Goal: Task Accomplishment & Management: Use online tool/utility

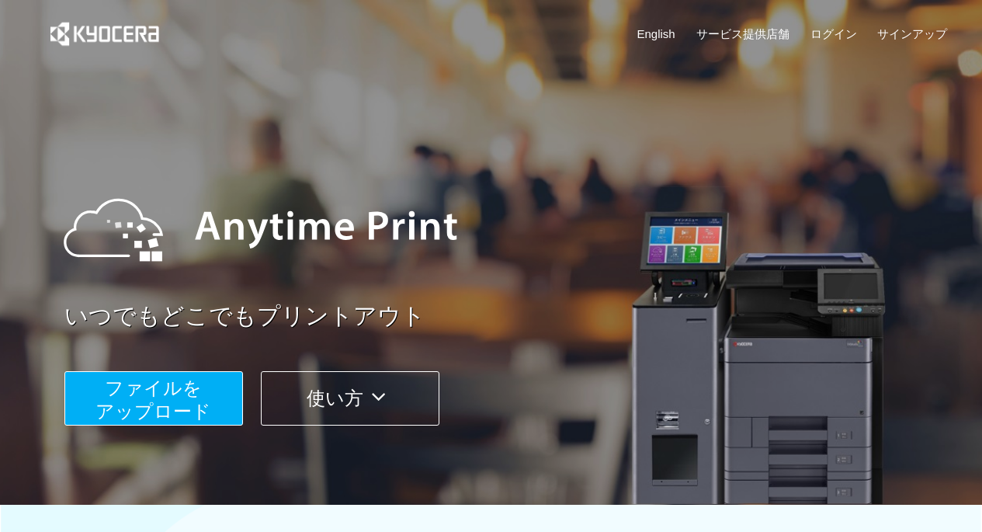
scroll to position [105, 0]
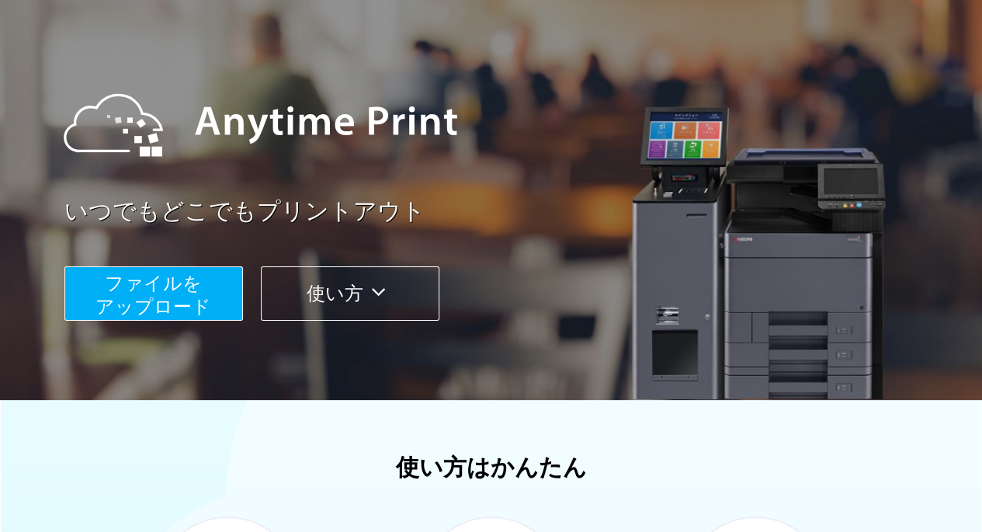
click at [199, 301] on span "ファイルを ​​アップロード" at bounding box center [154, 295] width 116 height 44
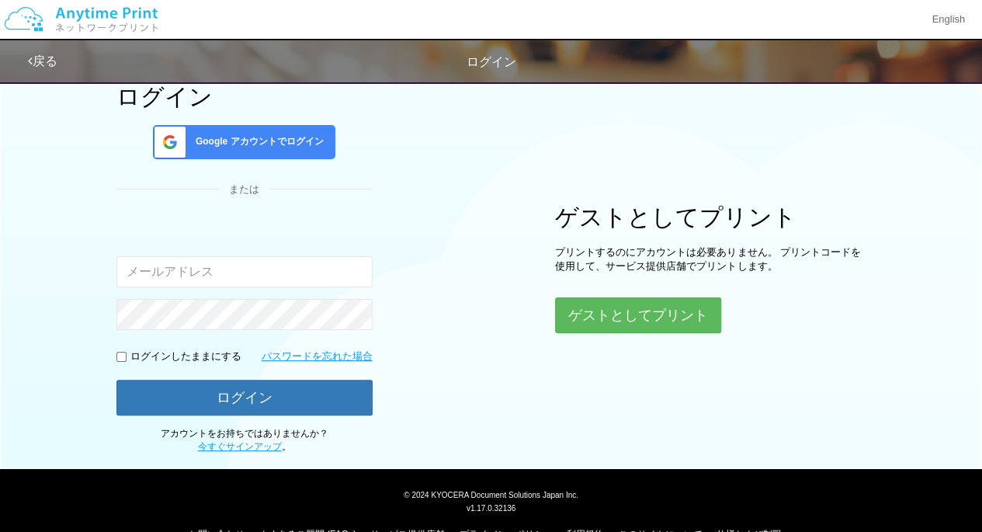
scroll to position [91, 0]
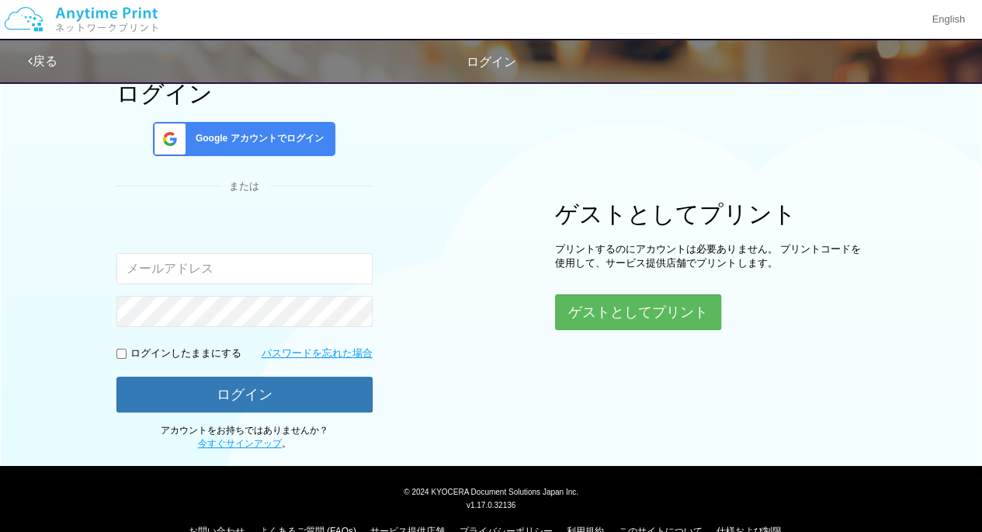
click at [266, 268] on input "email" at bounding box center [244, 268] width 256 height 31
click at [287, 141] on span "Google アカウントでログイン" at bounding box center [257, 138] width 134 height 13
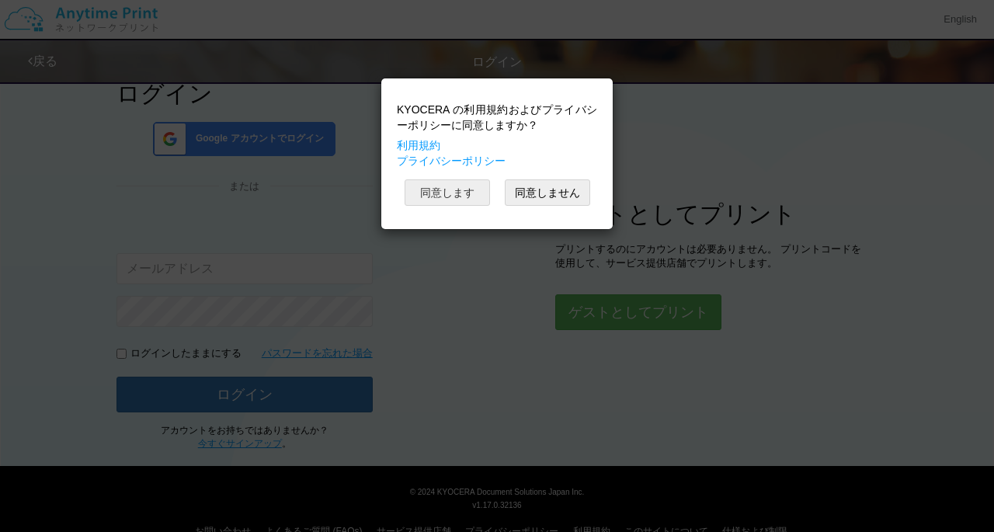
click at [436, 185] on button "同意します" at bounding box center [447, 192] width 85 height 26
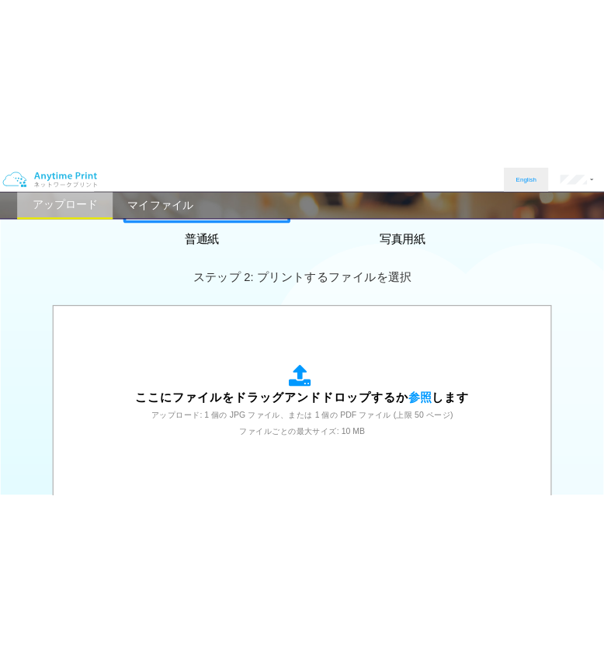
scroll to position [366, 0]
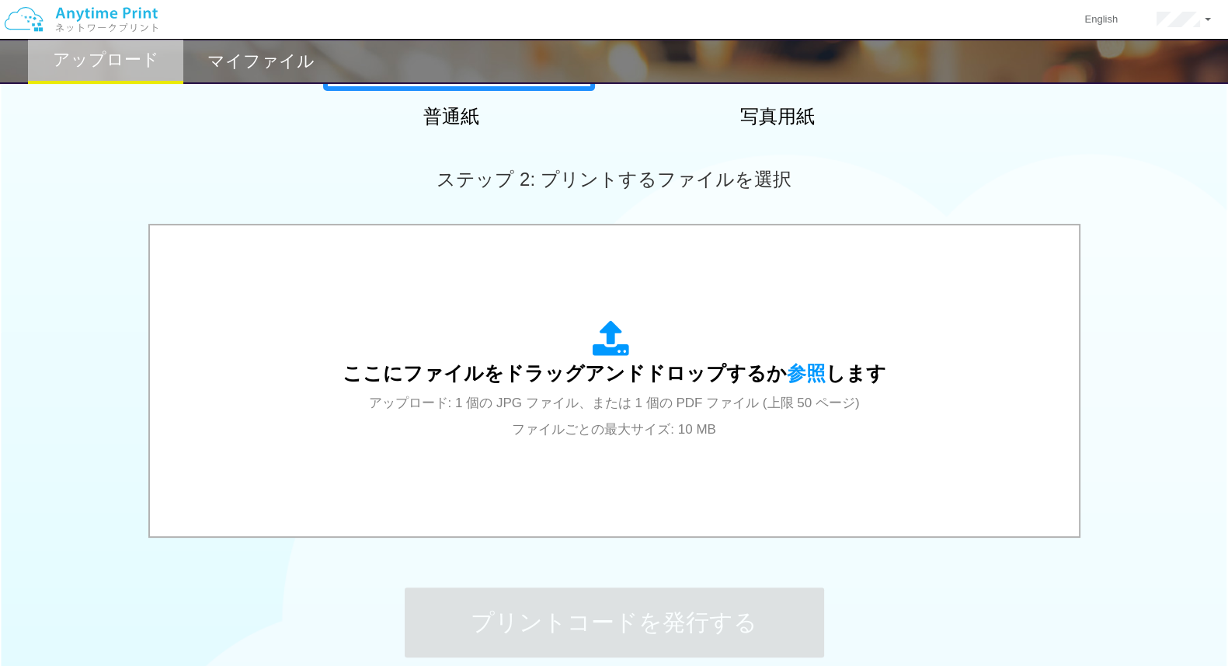
drag, startPoint x: 891, startPoint y: 5, endPoint x: 715, endPoint y: 182, distance: 249.3
click at [715, 182] on span "ステップ 2: プリントするファイルを選択" at bounding box center [613, 179] width 354 height 21
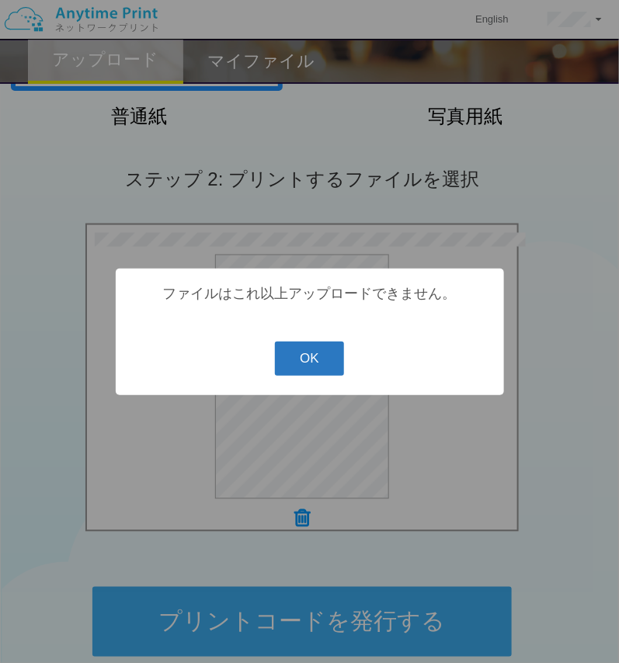
click at [322, 368] on button "OK" at bounding box center [309, 359] width 69 height 34
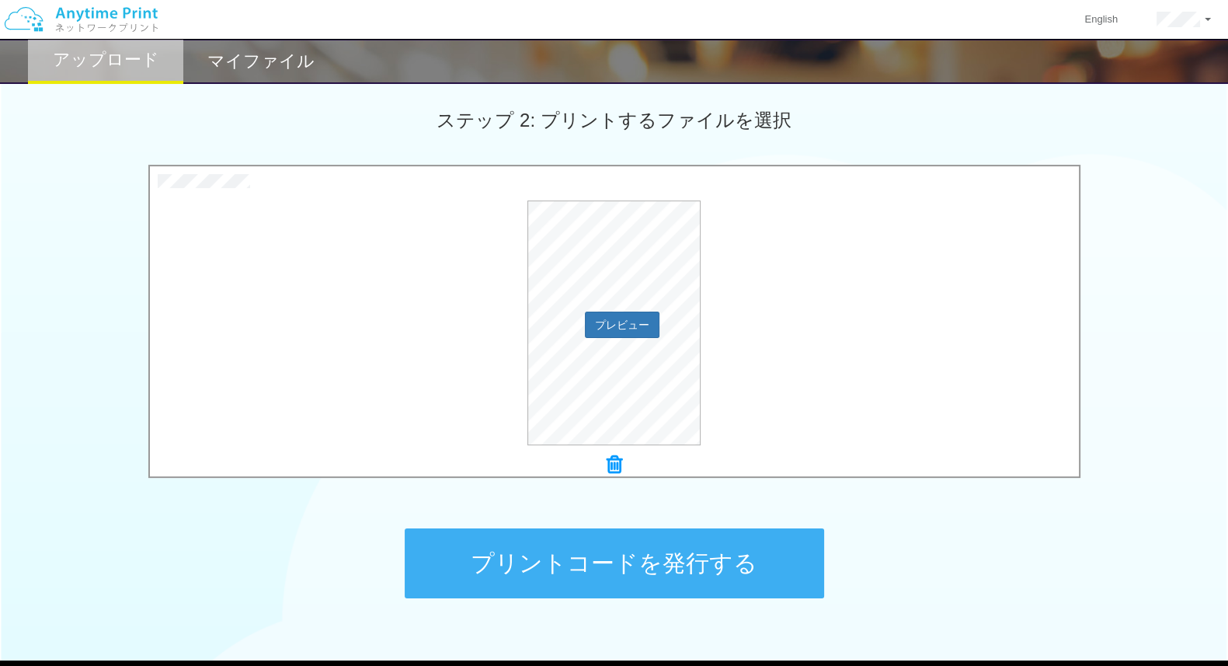
scroll to position [429, 0]
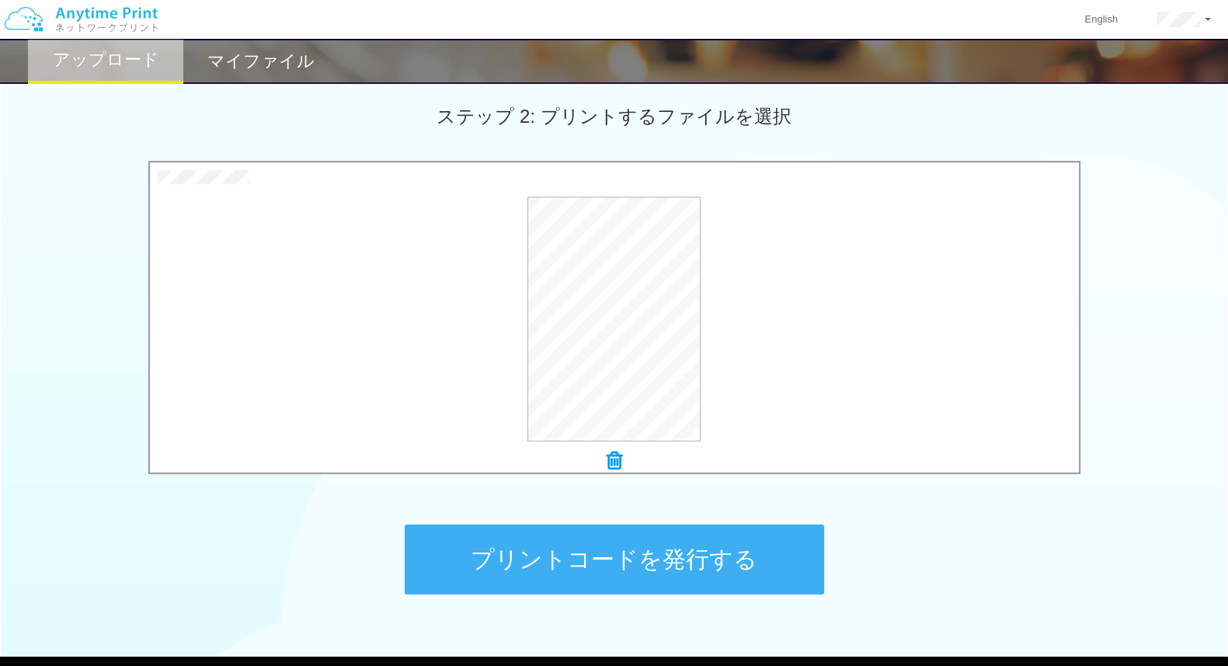
click at [613, 463] on icon at bounding box center [615, 460] width 16 height 20
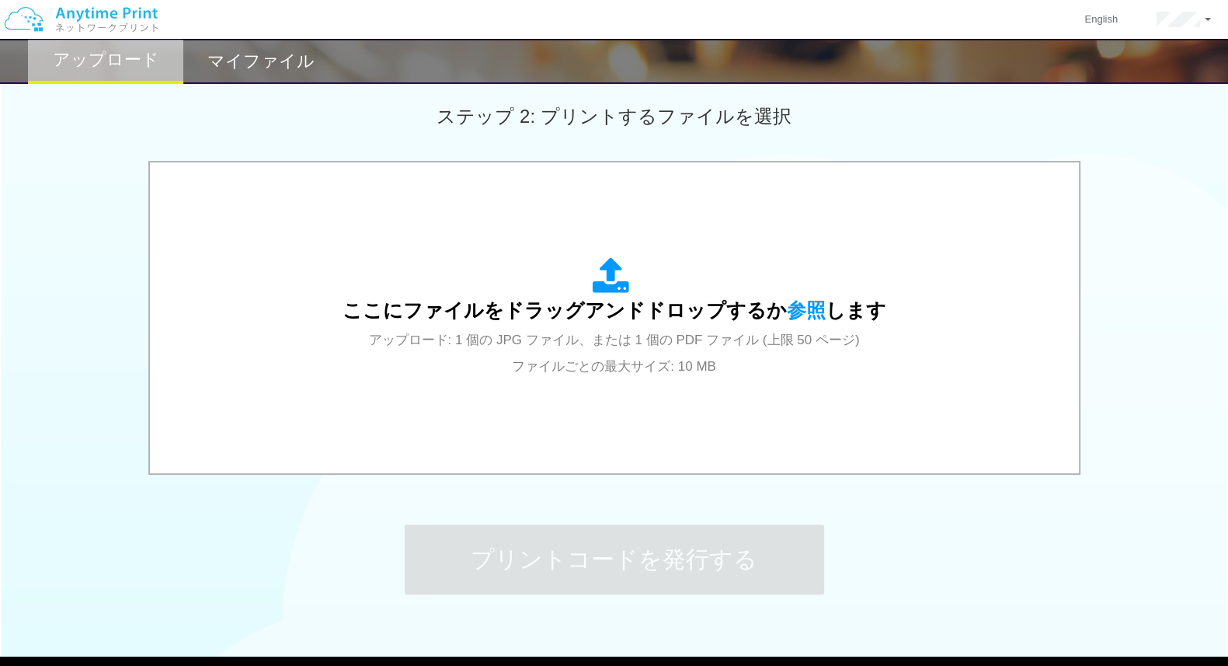
click at [47, 23] on img at bounding box center [80, 19] width 165 height 54
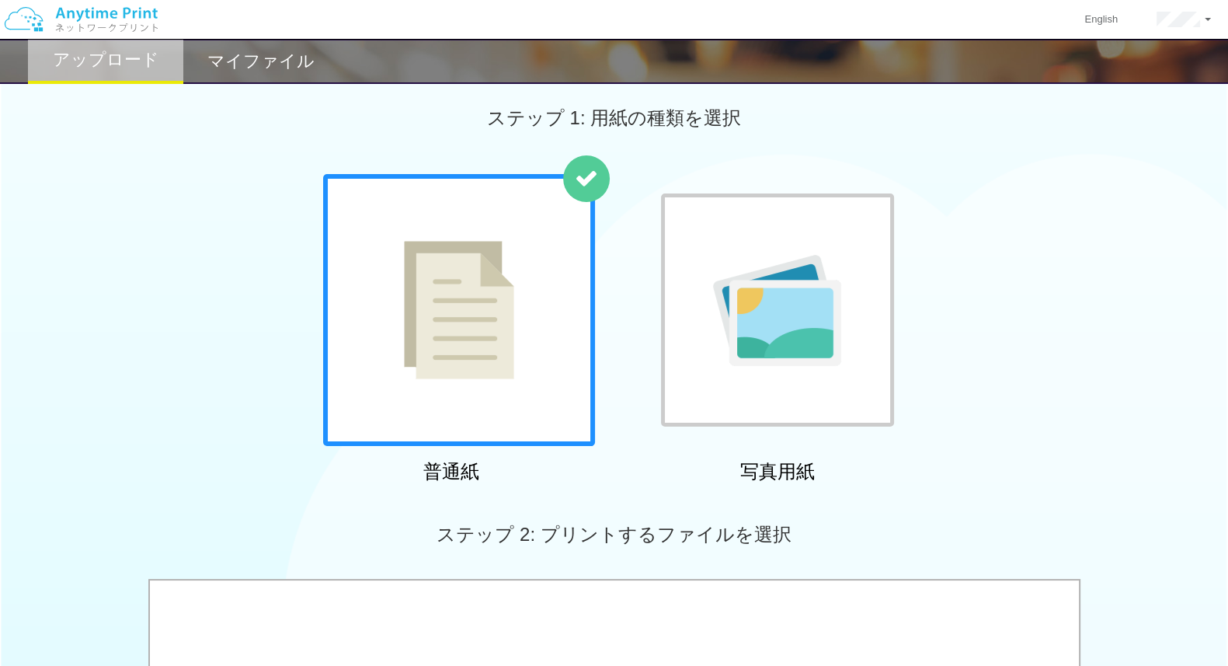
scroll to position [429, 0]
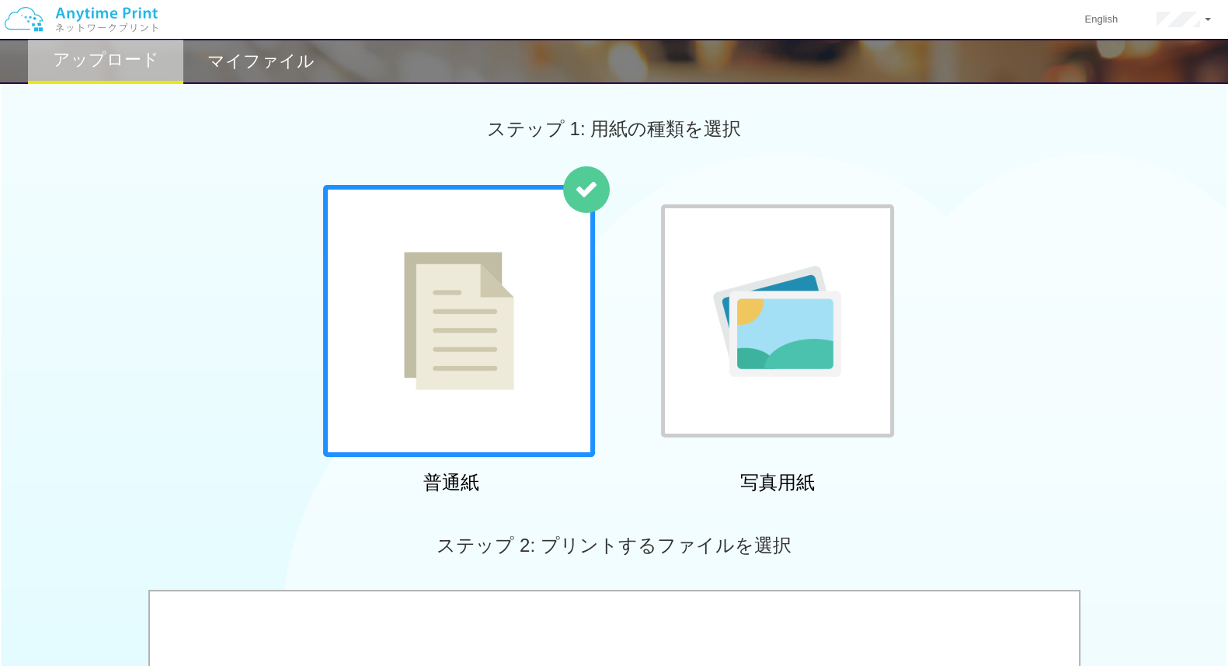
click at [264, 53] on h2 "マイファイル" at bounding box center [260, 61] width 107 height 19
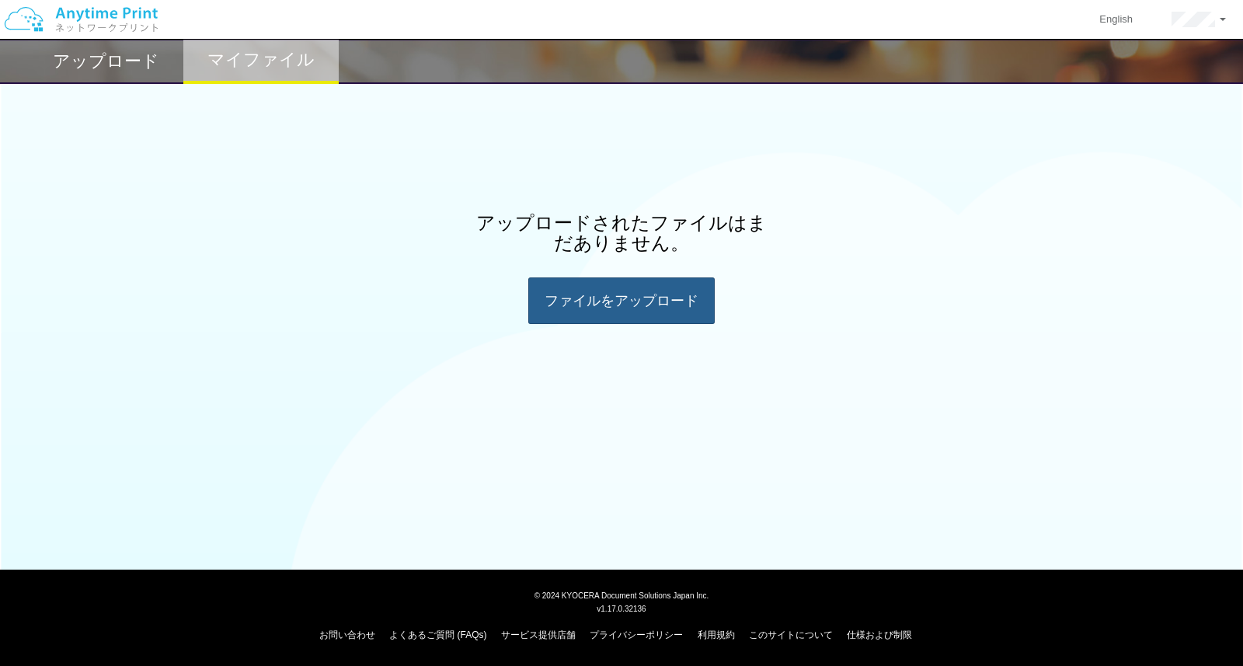
click at [645, 322] on div "ファイルを​​アップロード" at bounding box center [621, 300] width 186 height 47
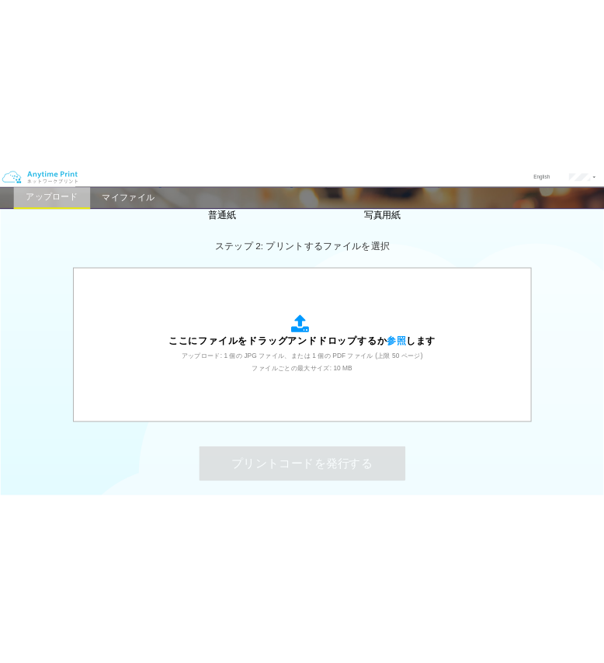
scroll to position [389, 0]
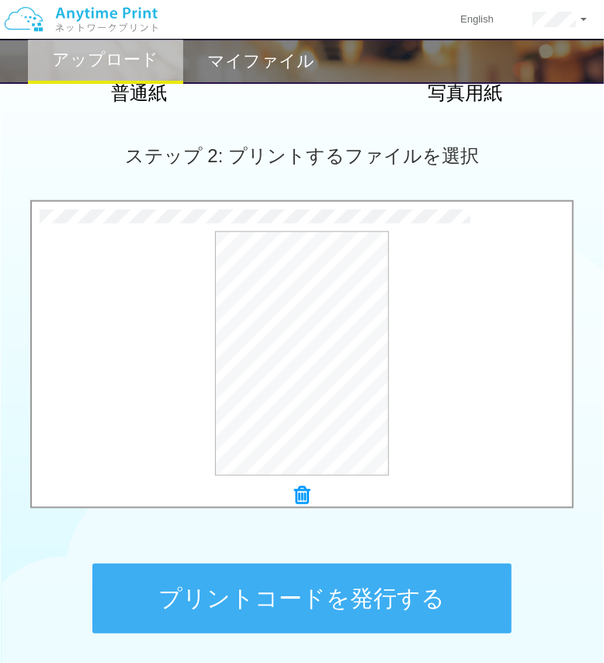
click at [357, 589] on button "プリントコードを発行する" at bounding box center [301, 599] width 419 height 70
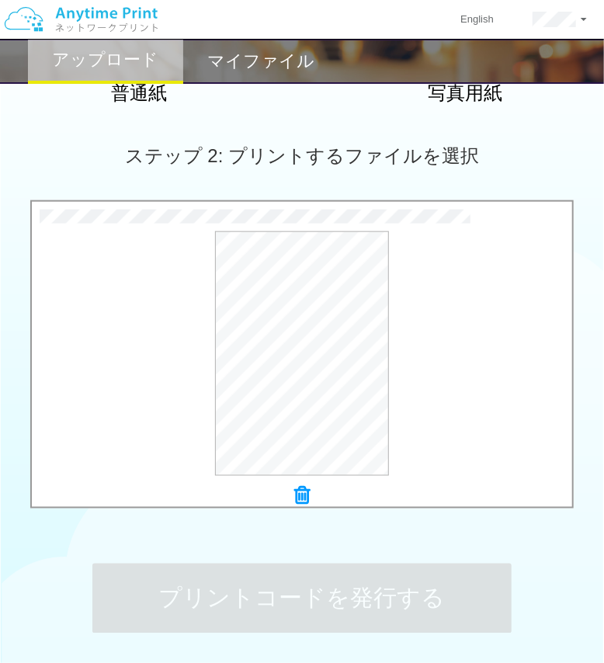
scroll to position [0, 0]
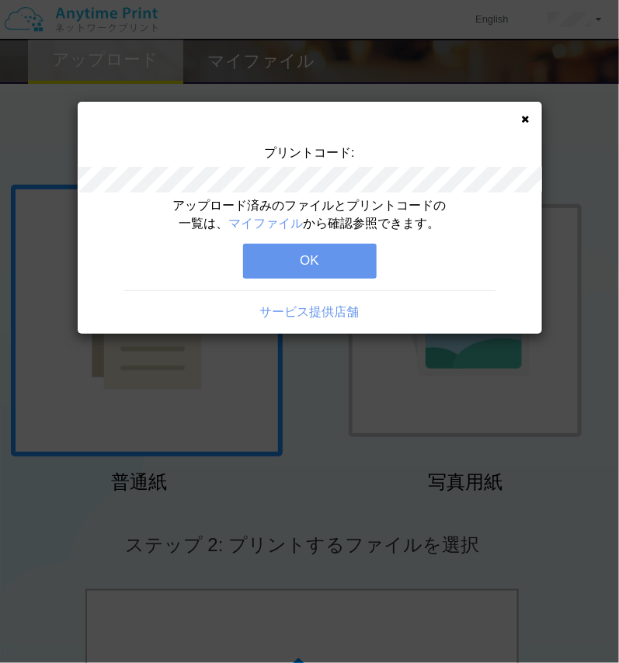
click at [326, 256] on button "OK" at bounding box center [310, 261] width 134 height 34
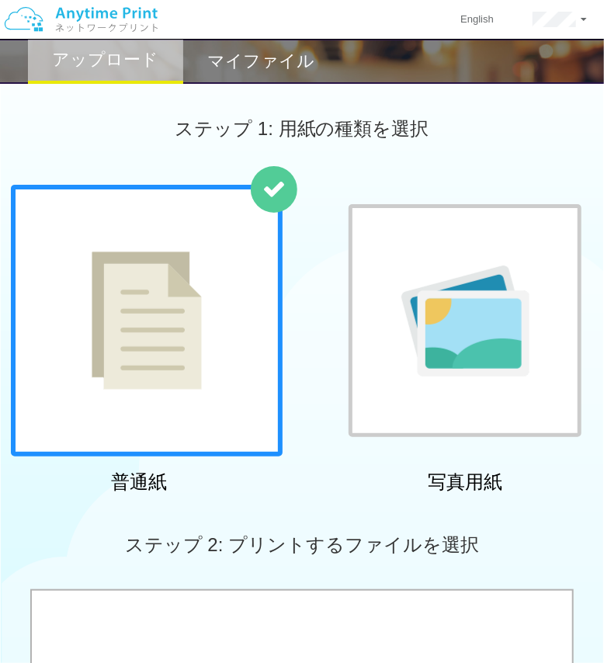
click at [233, 44] on div "マイファイル" at bounding box center [260, 61] width 155 height 45
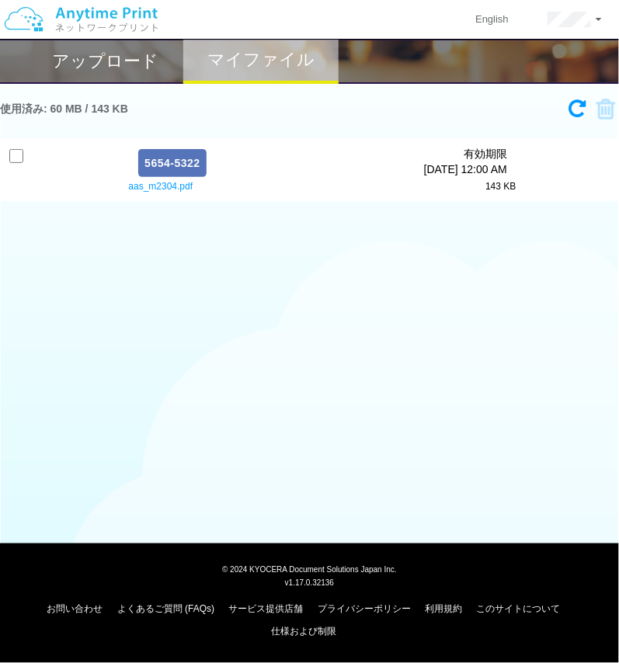
click at [129, 57] on h2 "アップロード" at bounding box center [106, 61] width 106 height 19
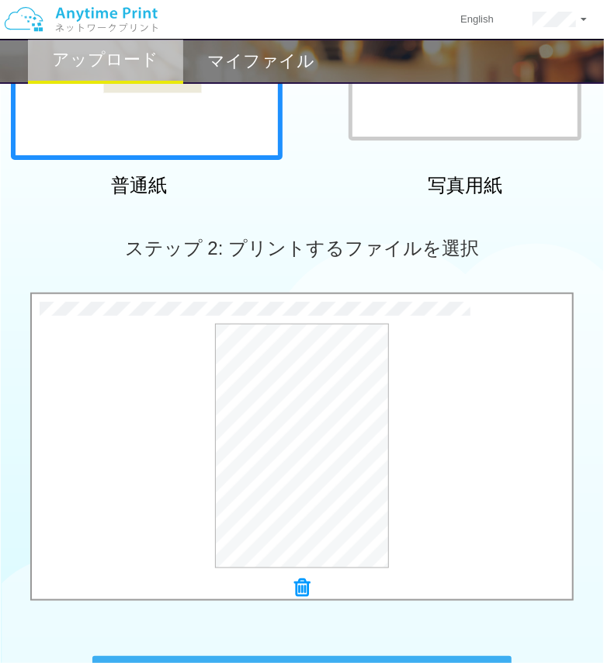
scroll to position [541, 0]
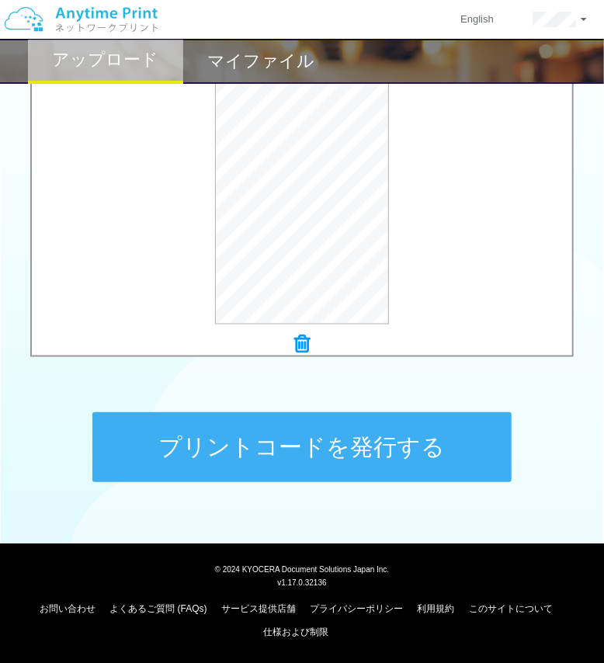
click at [311, 448] on button "プリントコードを発行する" at bounding box center [301, 447] width 419 height 70
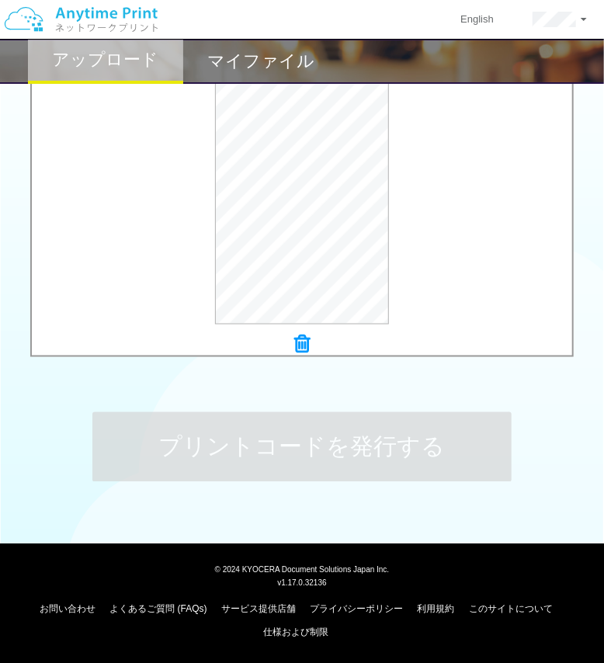
scroll to position [0, 0]
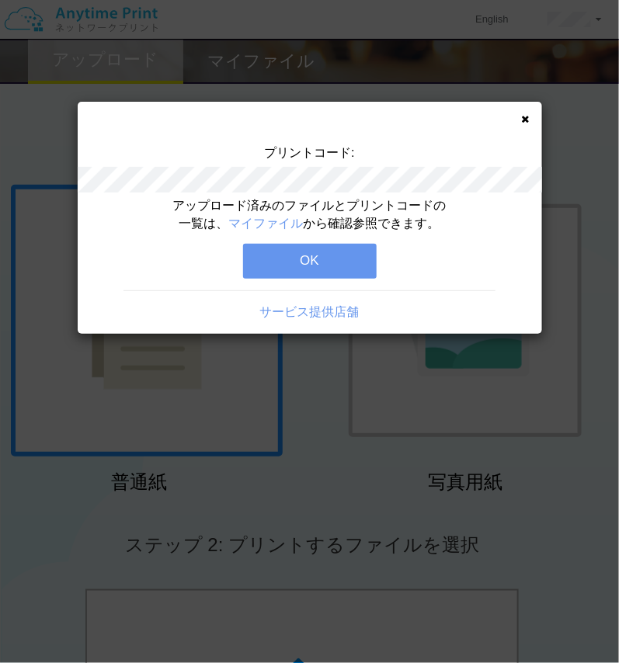
click at [348, 258] on button "OK" at bounding box center [310, 261] width 134 height 34
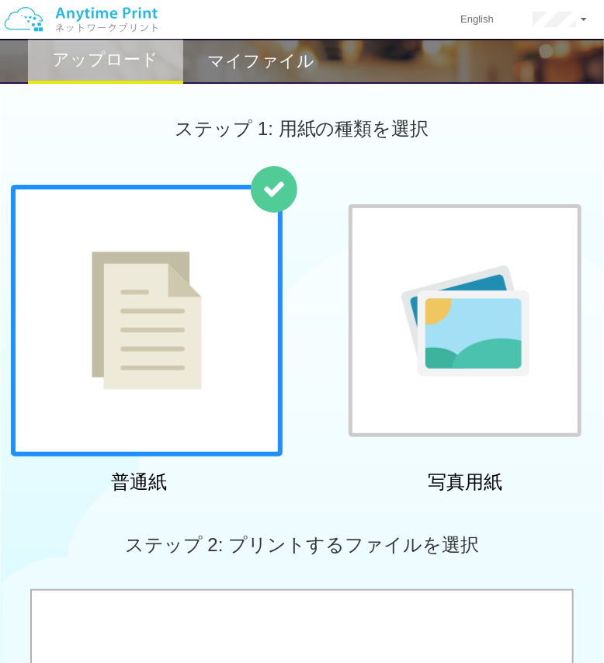
click at [276, 68] on h2 "マイファイル" at bounding box center [260, 61] width 107 height 19
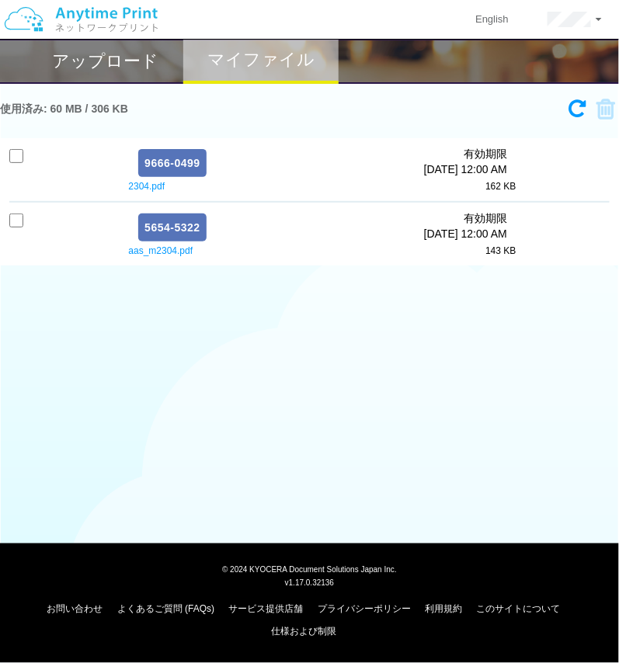
click at [116, 60] on h2 "アップロード" at bounding box center [106, 61] width 106 height 19
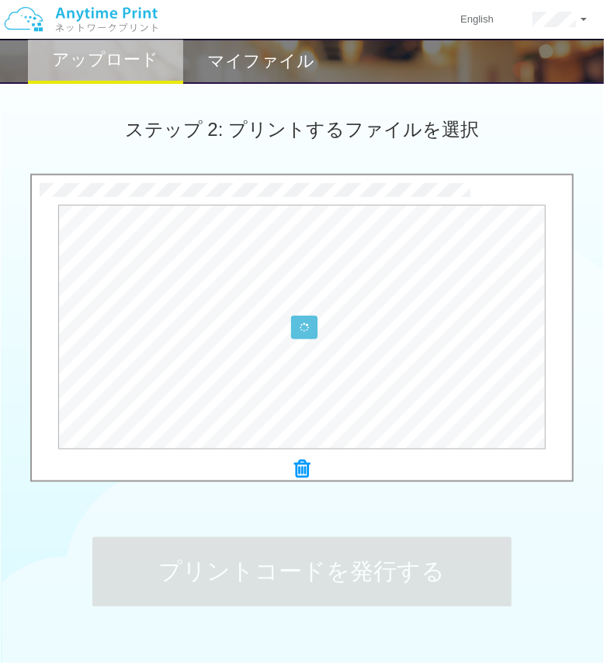
scroll to position [541, 0]
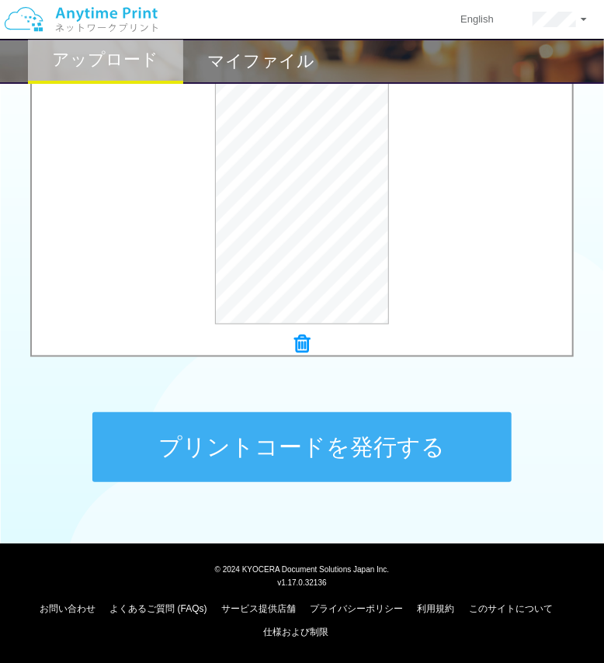
click at [398, 432] on button "プリントコードを発行する" at bounding box center [301, 447] width 419 height 70
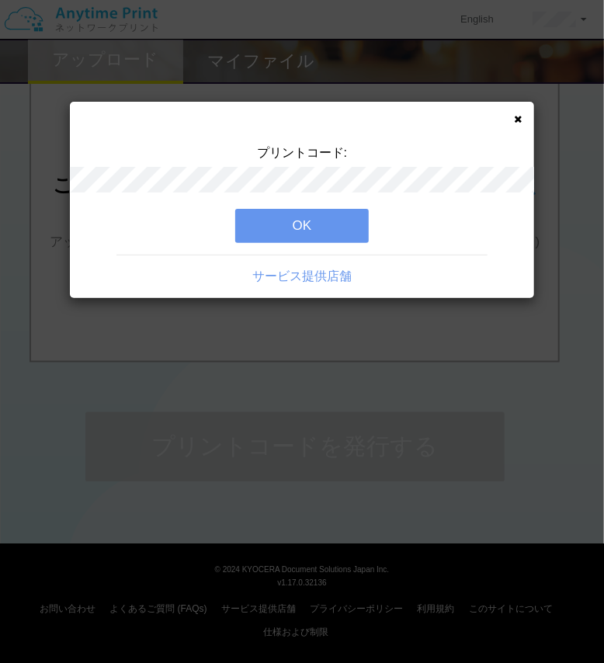
scroll to position [0, 0]
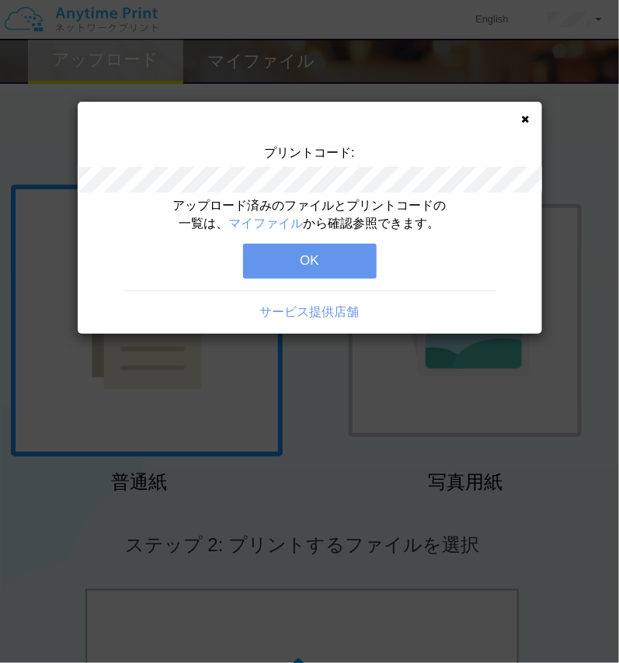
click at [283, 262] on button "OK" at bounding box center [310, 261] width 134 height 34
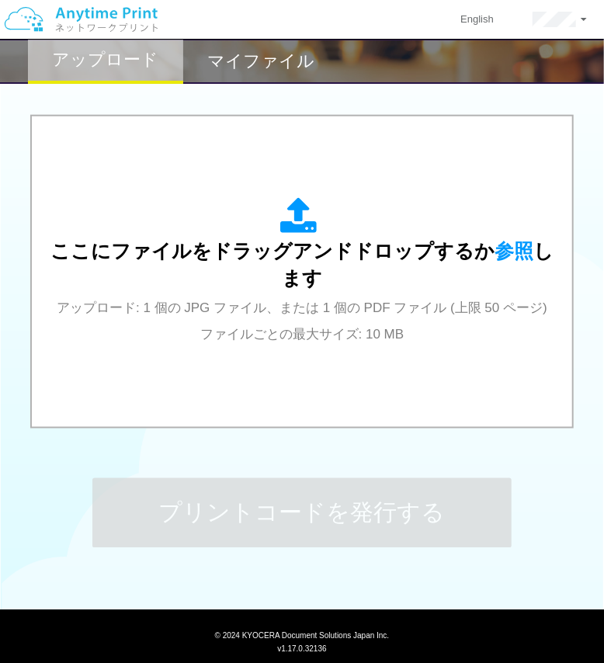
scroll to position [475, 0]
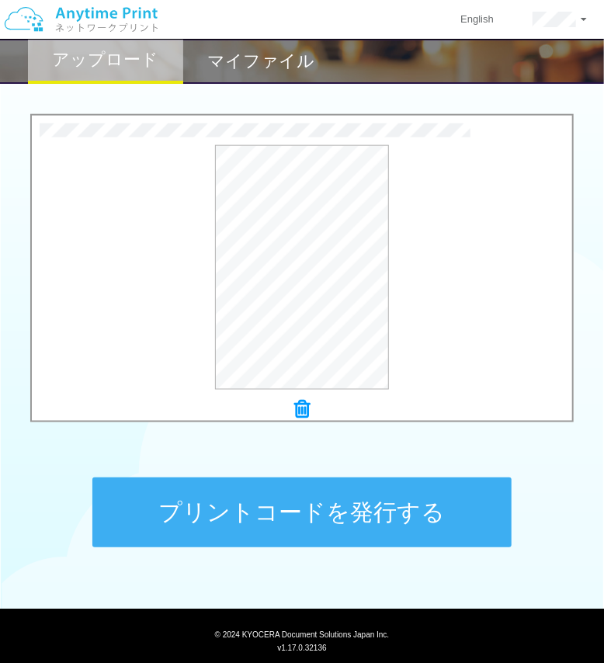
click at [340, 522] on button "プリントコードを発行する" at bounding box center [301, 513] width 419 height 70
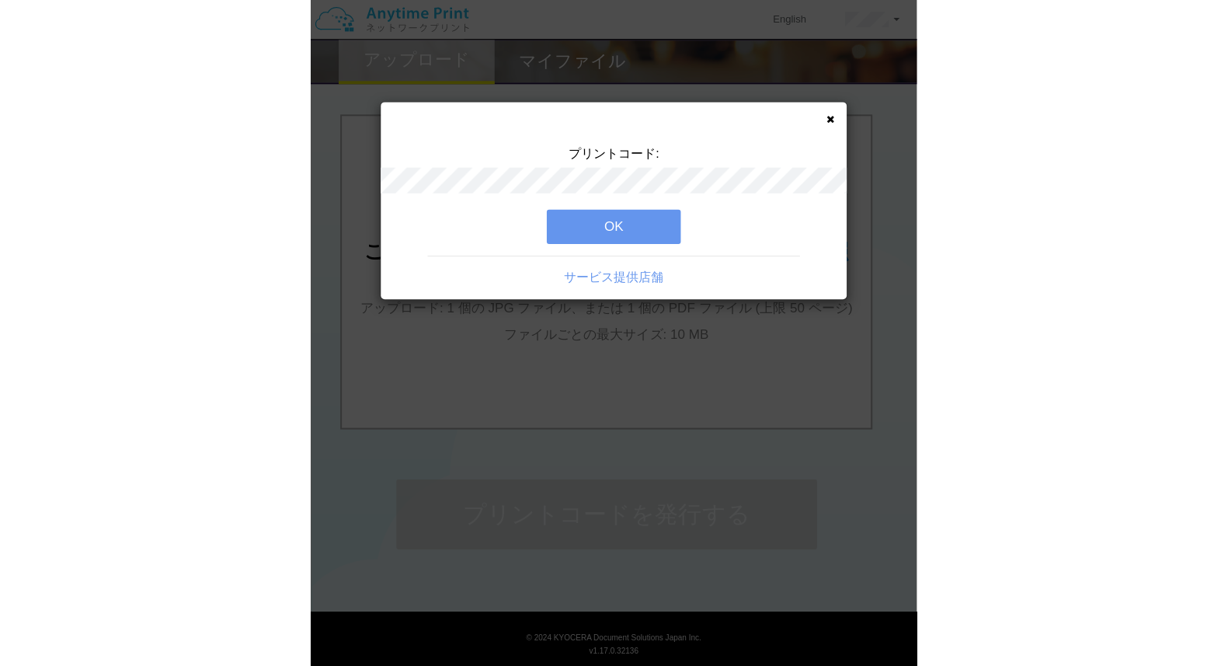
scroll to position [0, 0]
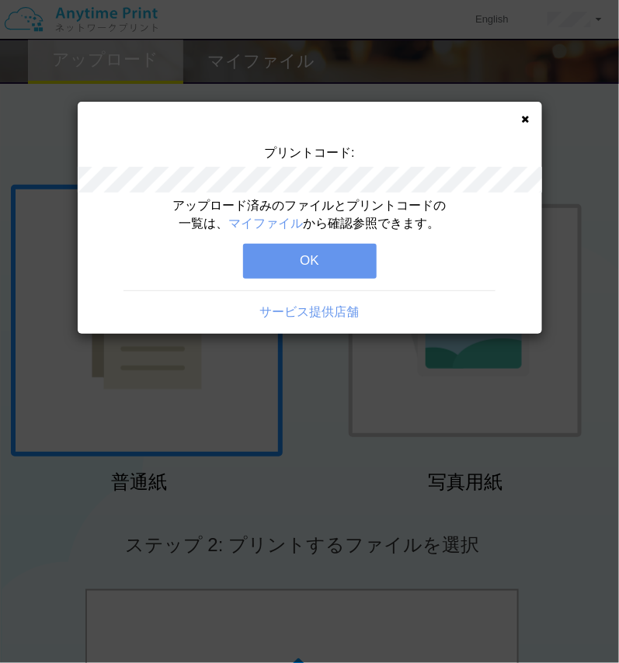
click at [336, 259] on button "OK" at bounding box center [310, 261] width 134 height 34
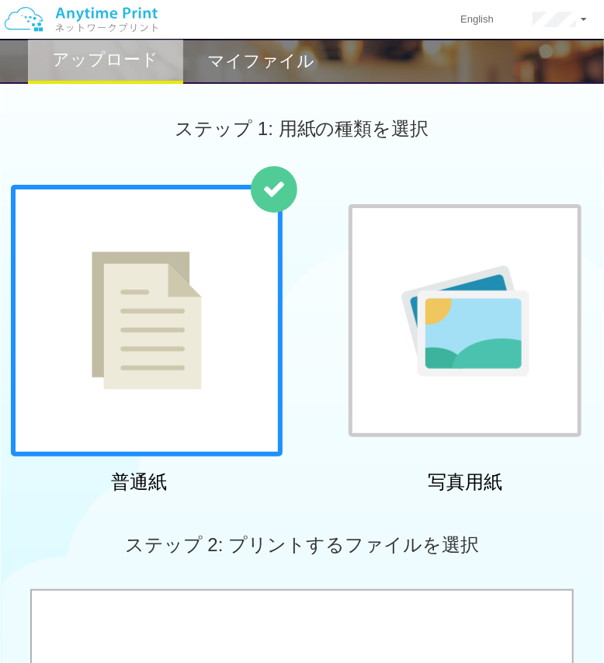
click at [291, 58] on h2 "マイファイル" at bounding box center [260, 61] width 107 height 19
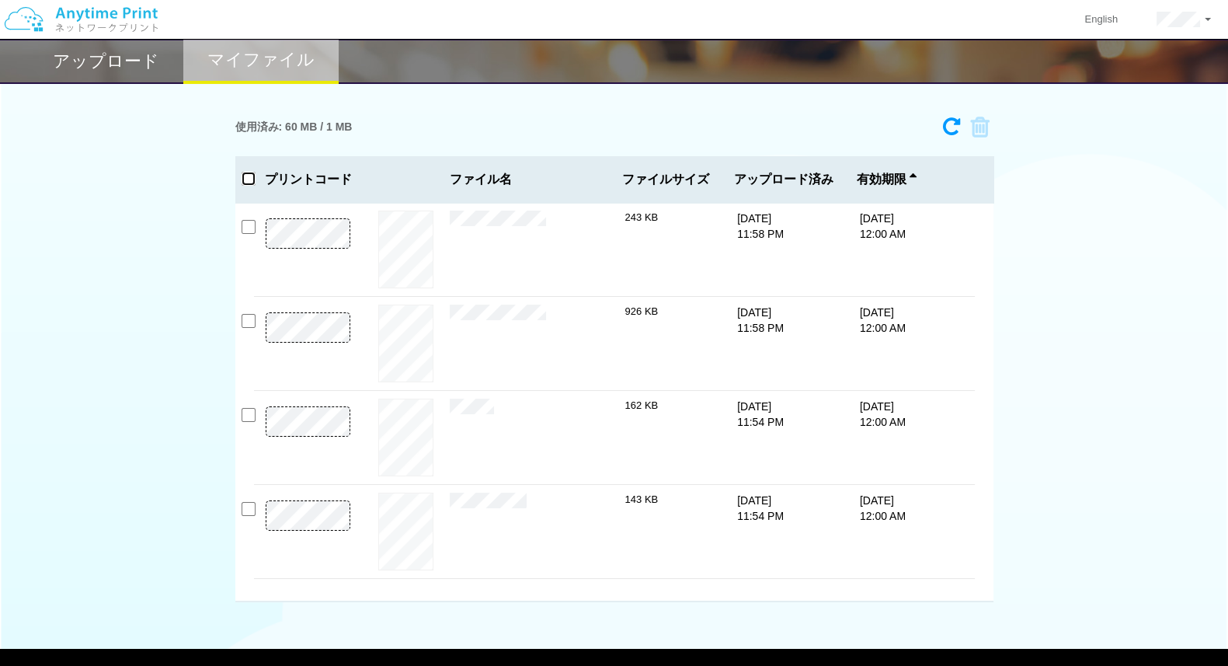
click at [249, 182] on input "checkbox" at bounding box center [249, 179] width 14 height 14
checkbox input "true"
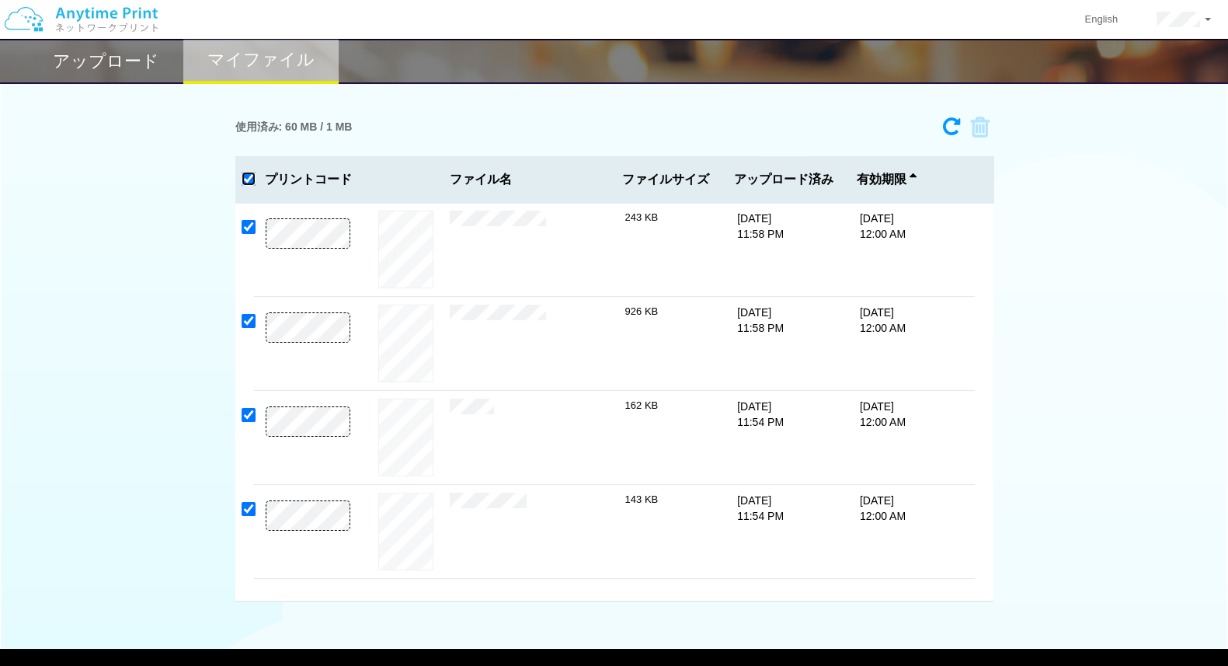
checkbox input "true"
click at [137, 47] on div "アップロード" at bounding box center [105, 61] width 155 height 45
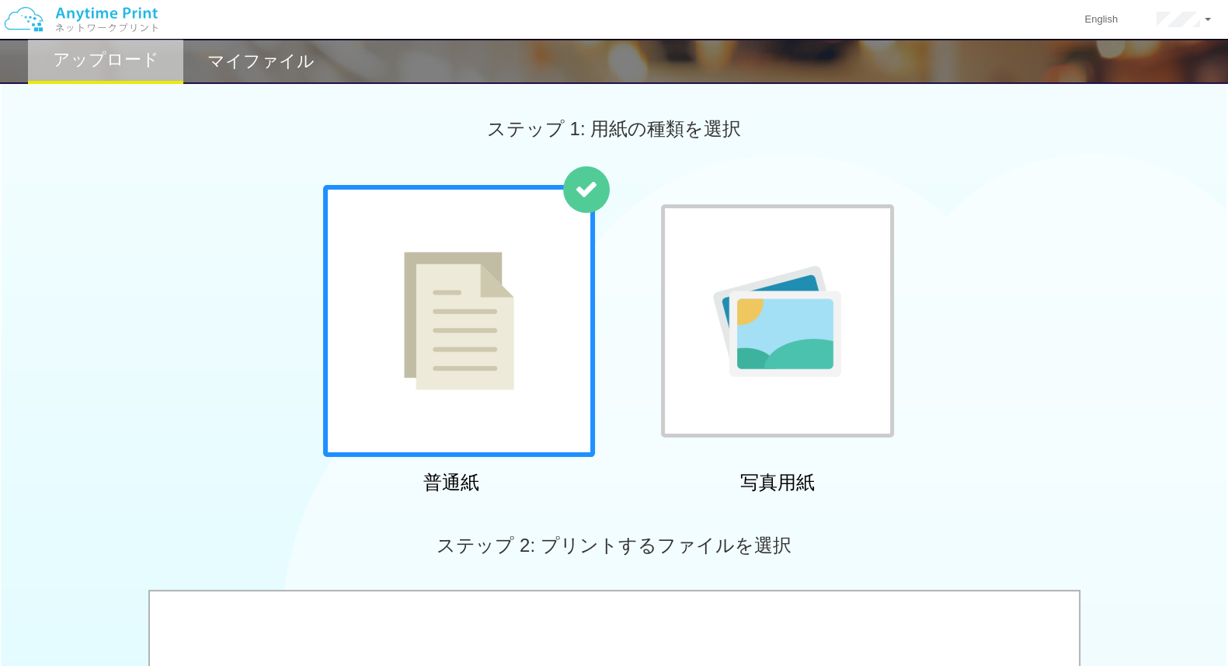
click at [276, 52] on h2 "マイファイル" at bounding box center [260, 61] width 107 height 19
